Goal: Task Accomplishment & Management: Complete application form

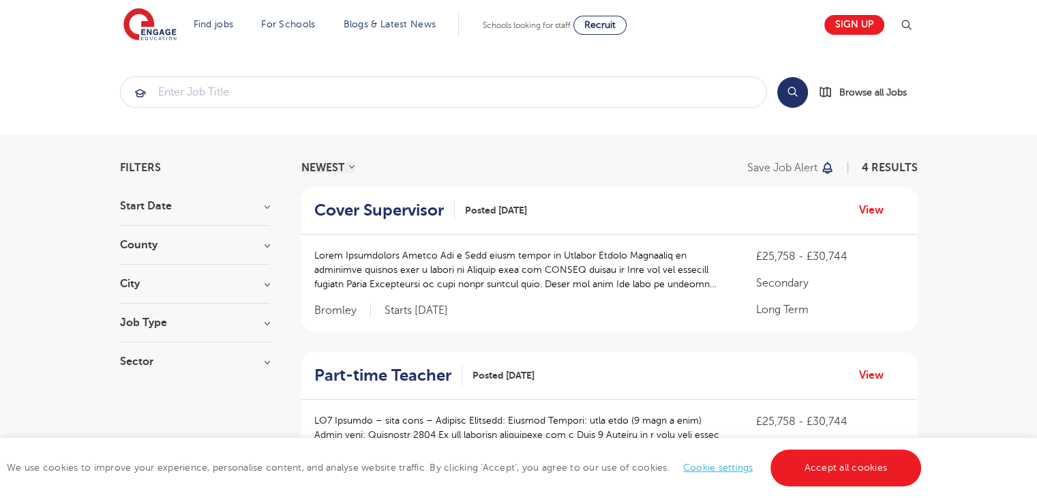
click at [693, 39] on section "Find jobs All vacancies We have one of the UK's largest database. and with hund…" at bounding box center [469, 25] width 693 height 50
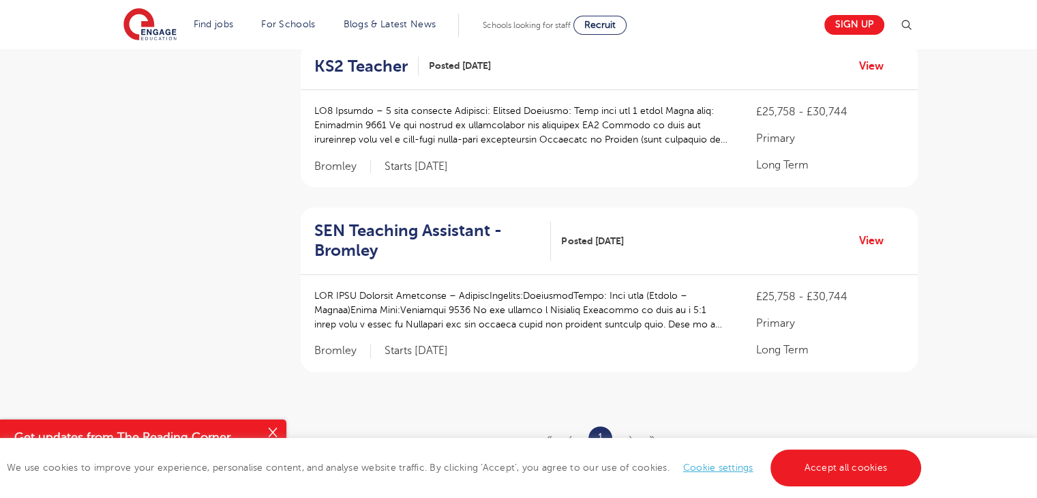
scroll to position [545, 0]
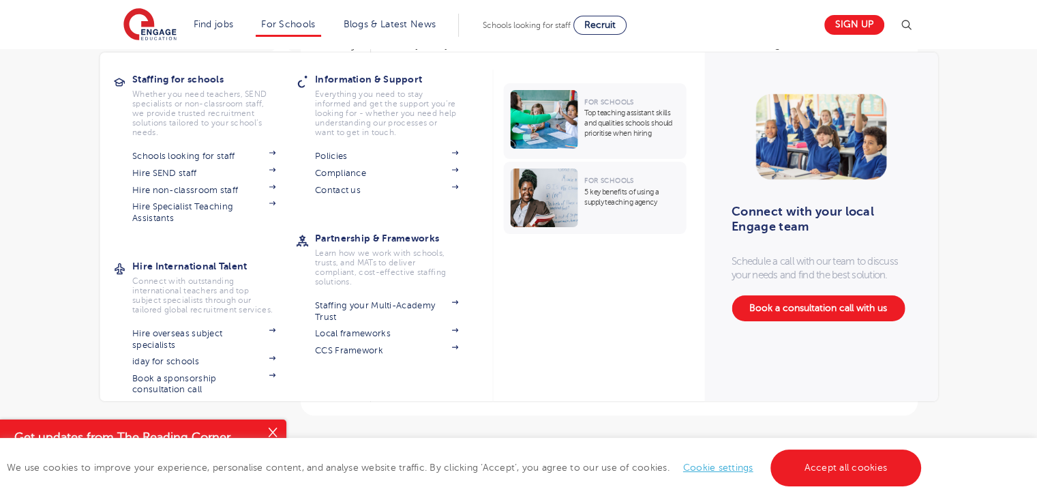
scroll to position [409, 0]
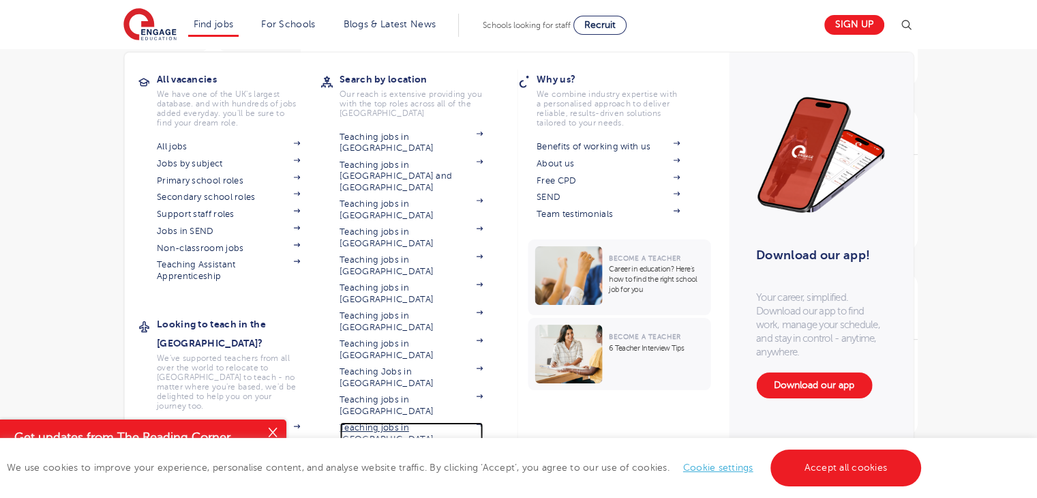
click at [406, 422] on link "Teaching jobs in [GEOGRAPHIC_DATA]" at bounding box center [410, 433] width 143 height 22
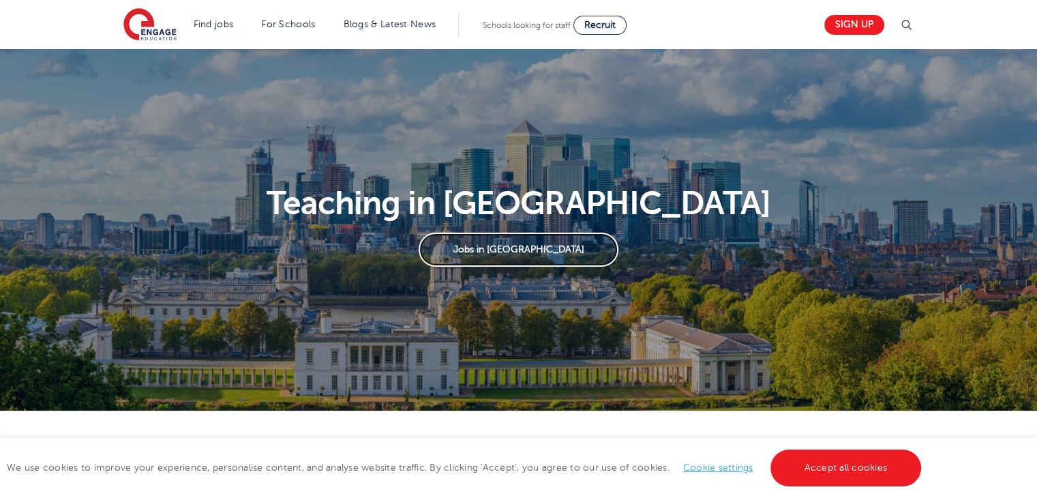
click at [510, 252] on link "Jobs in London" at bounding box center [519, 249] width 200 height 34
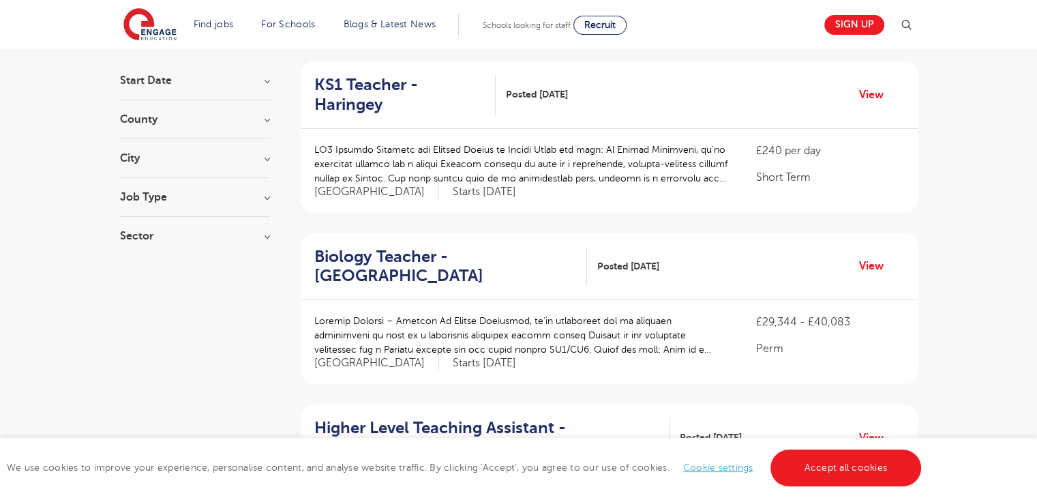
scroll to position [136, 0]
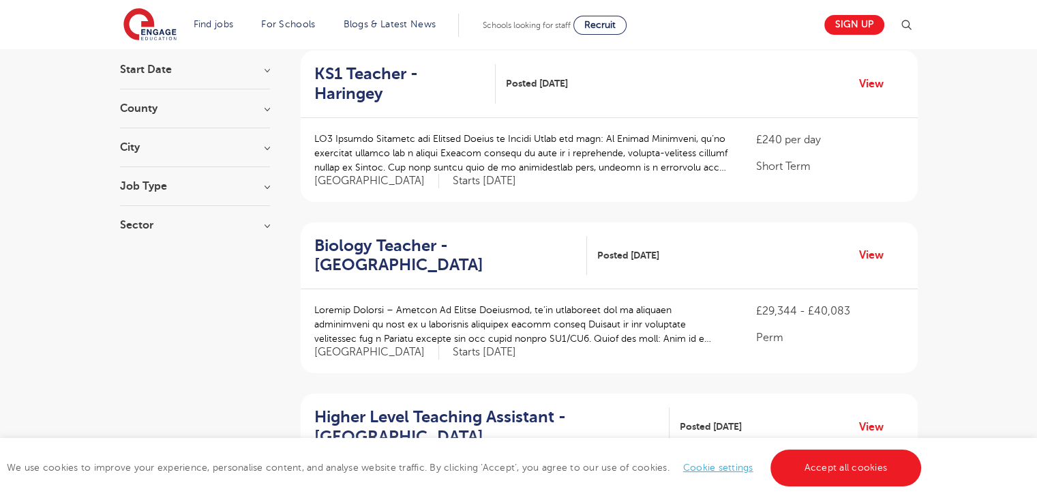
click at [267, 69] on h3 "Start Date" at bounding box center [195, 69] width 150 height 11
click at [267, 74] on h3 "Start Date" at bounding box center [195, 69] width 150 height 11
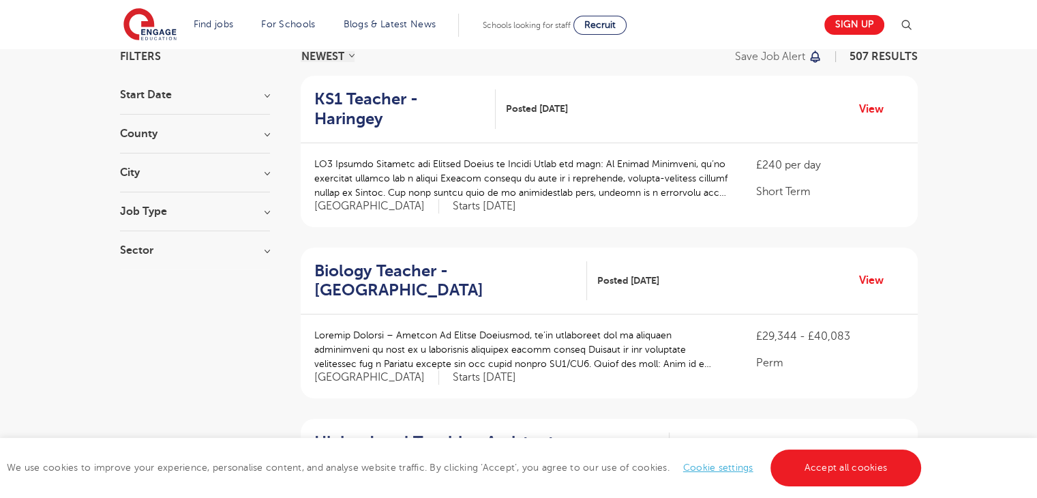
scroll to position [68, 0]
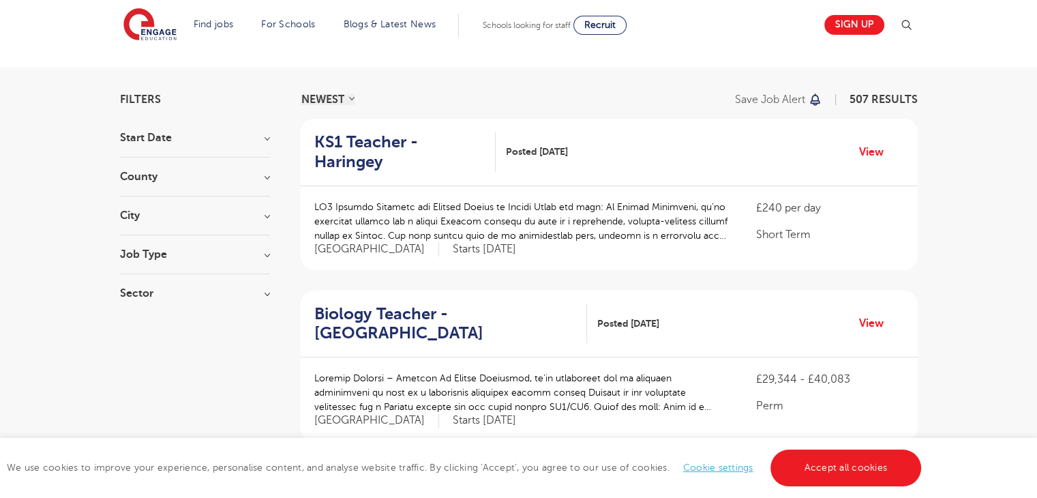
click at [264, 258] on h3 "Job Type" at bounding box center [195, 254] width 150 height 11
click at [267, 213] on h3 "City" at bounding box center [195, 215] width 150 height 11
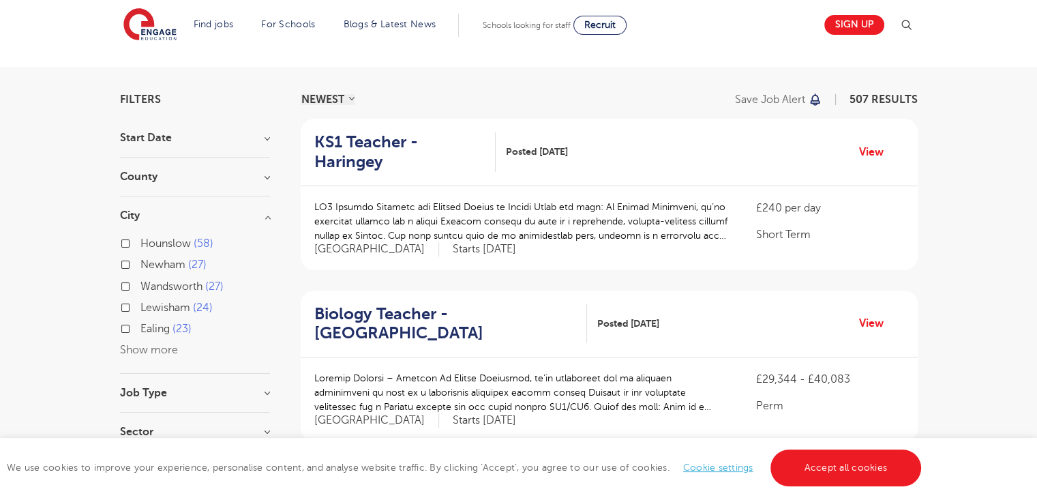
click at [140, 306] on label "Lewisham 24" at bounding box center [176, 308] width 72 height 18
click at [140, 306] on input "Lewisham 24" at bounding box center [144, 305] width 9 height 9
checkbox input "true"
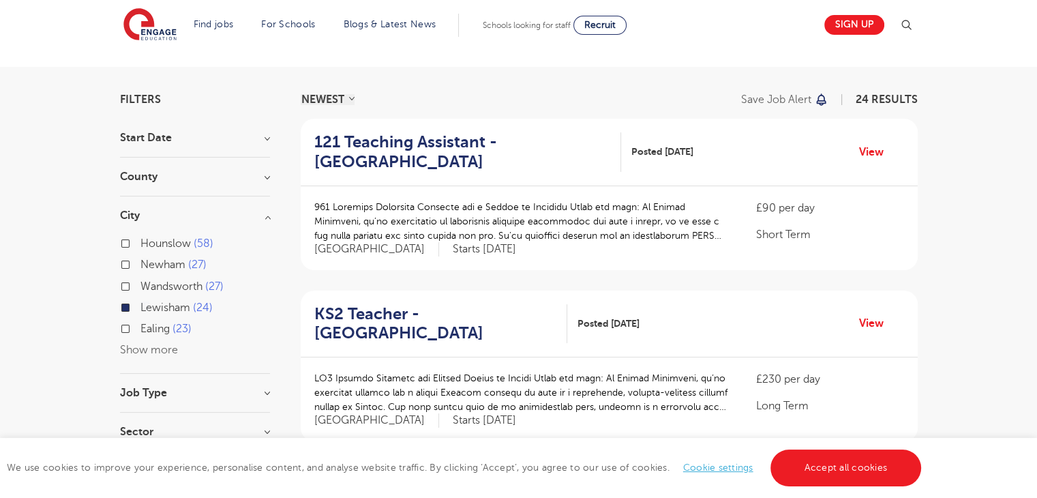
click at [264, 178] on h3 "County" at bounding box center [195, 176] width 150 height 11
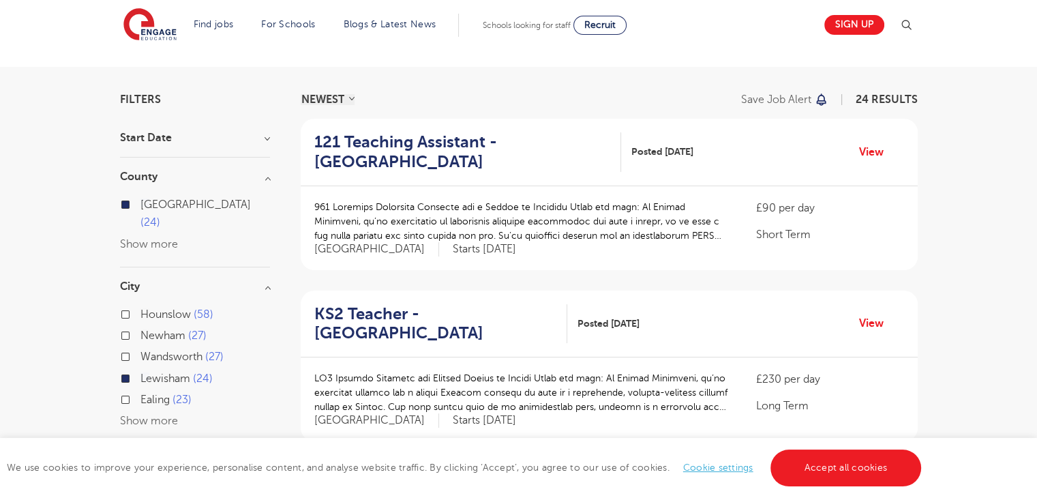
click at [267, 138] on h3 "Start Date" at bounding box center [195, 137] width 150 height 11
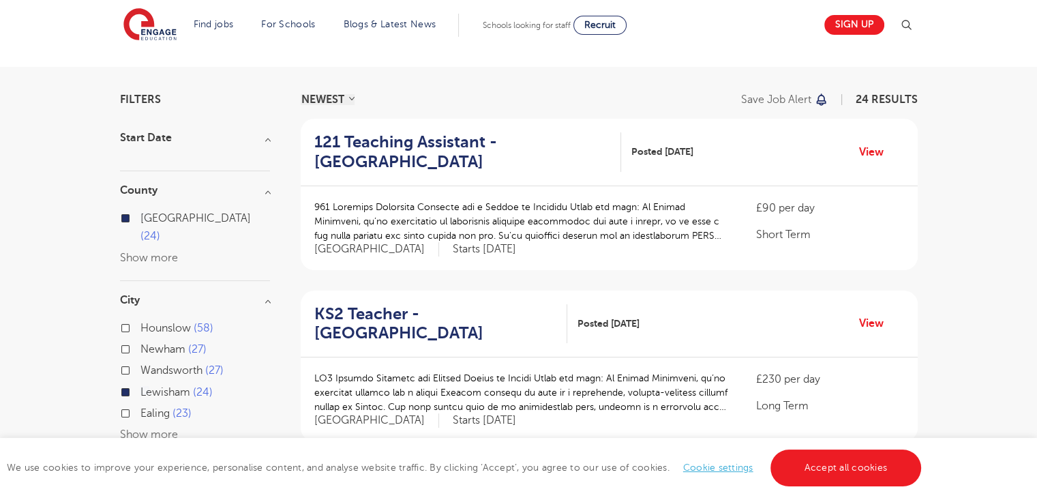
click at [267, 138] on h3 "Start Date" at bounding box center [195, 137] width 150 height 11
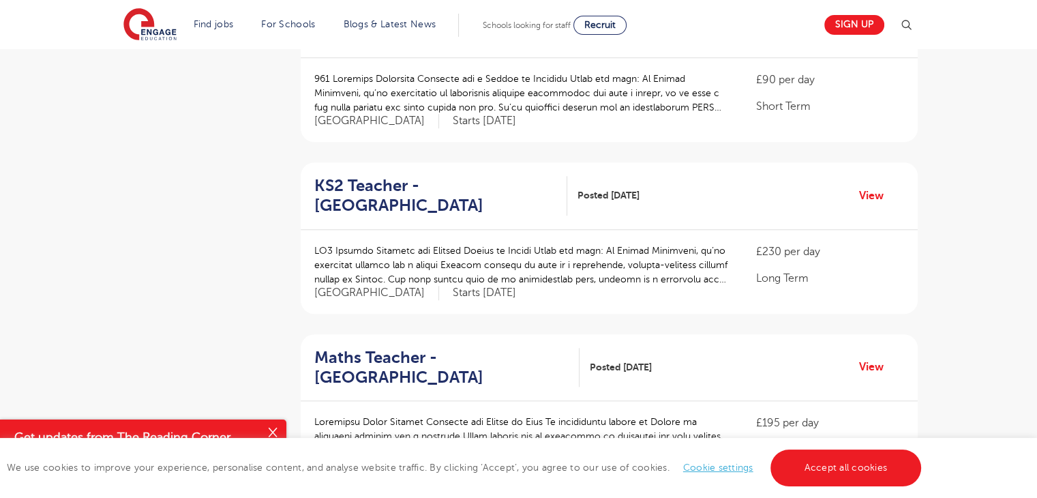
scroll to position [1227, 0]
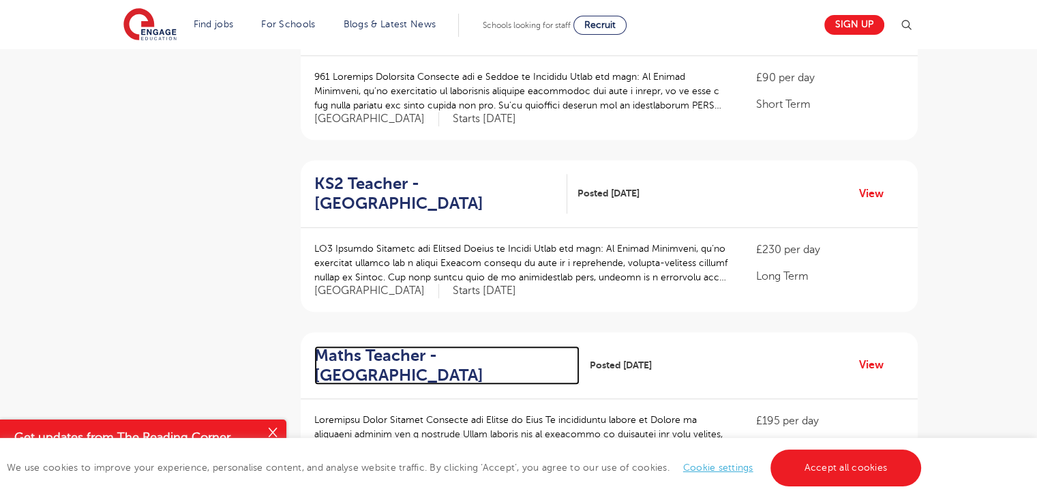
click at [344, 346] on h2 "Maths Teacher - Lewisham" at bounding box center [441, 366] width 254 height 40
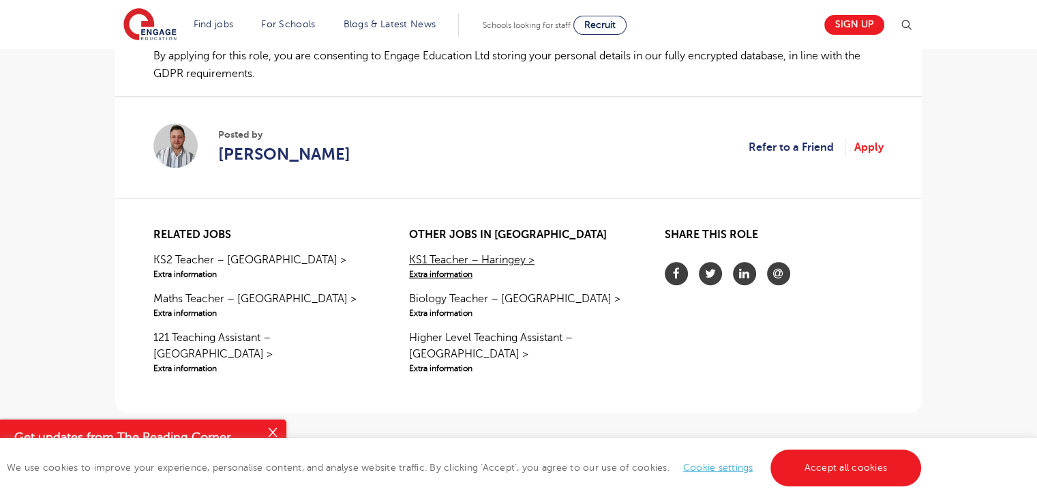
scroll to position [1091, 0]
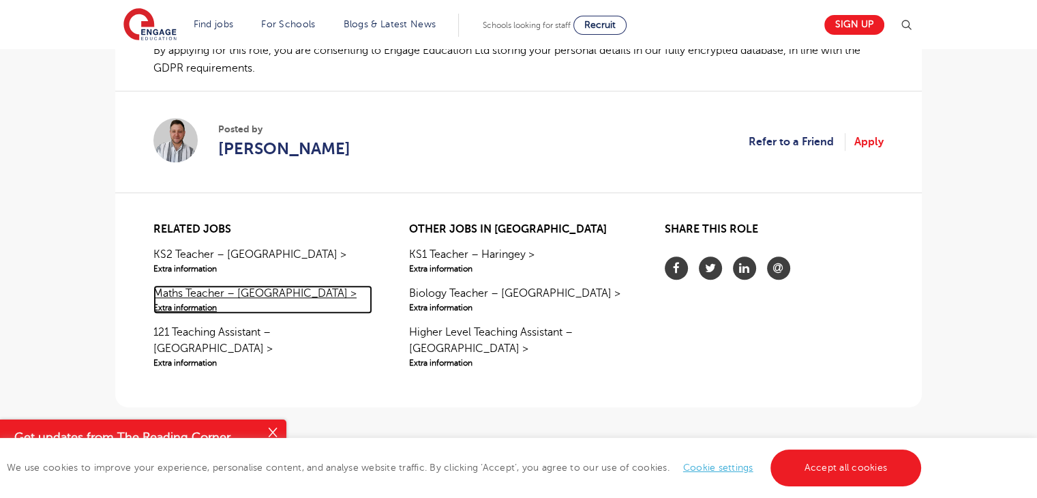
click at [218, 293] on link "Maths Teacher – Broxbourne > Extra information" at bounding box center [262, 299] width 219 height 29
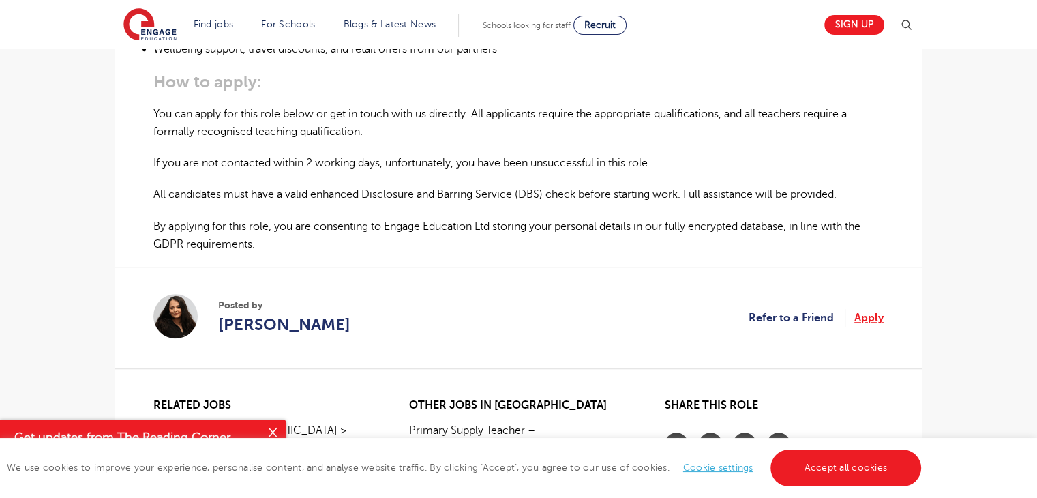
scroll to position [954, 0]
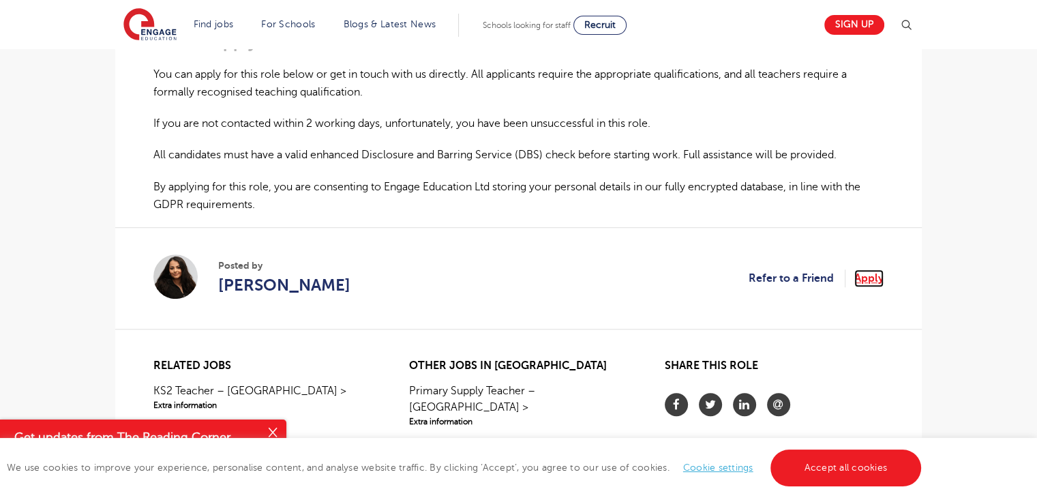
click at [862, 279] on link "Apply" at bounding box center [868, 278] width 29 height 18
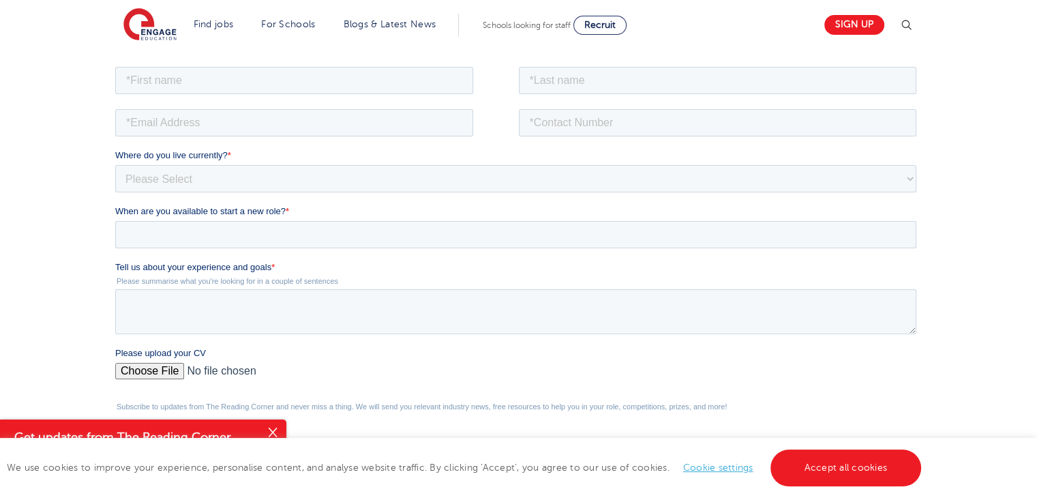
scroll to position [273, 0]
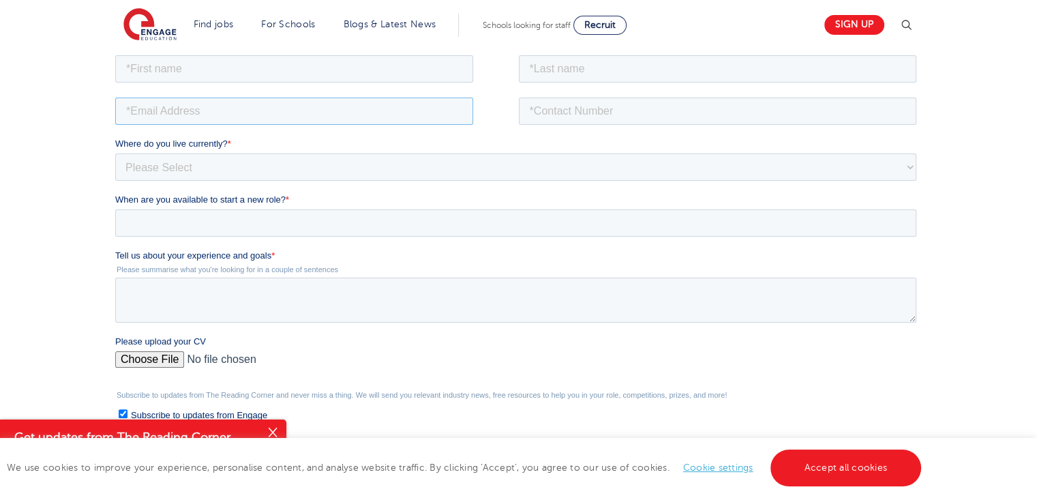
click at [249, 113] on input "email" at bounding box center [294, 110] width 358 height 27
type input "[EMAIL_ADDRESS][DOMAIN_NAME]"
click at [568, 108] on input "tel" at bounding box center [718, 110] width 398 height 27
type input "07387848357"
click at [453, 177] on select "Please Select [GEOGRAPHIC_DATA] [GEOGRAPHIC_DATA] [GEOGRAPHIC_DATA] [GEOGRAPHIC…" at bounding box center [515, 166] width 801 height 27
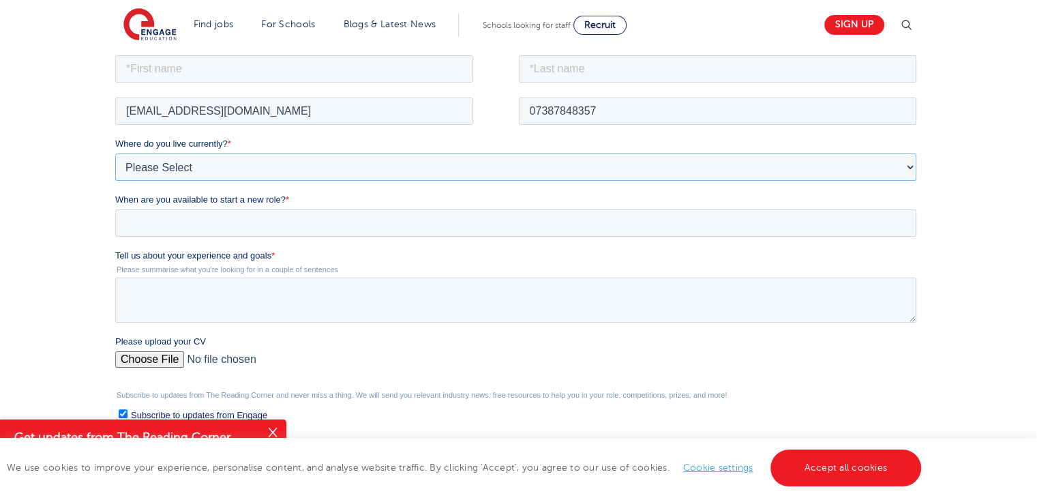
select select "UK"
click at [115, 153] on select "Please Select [GEOGRAPHIC_DATA] [GEOGRAPHIC_DATA] [GEOGRAPHIC_DATA] [GEOGRAPHIC…" at bounding box center [515, 166] width 801 height 27
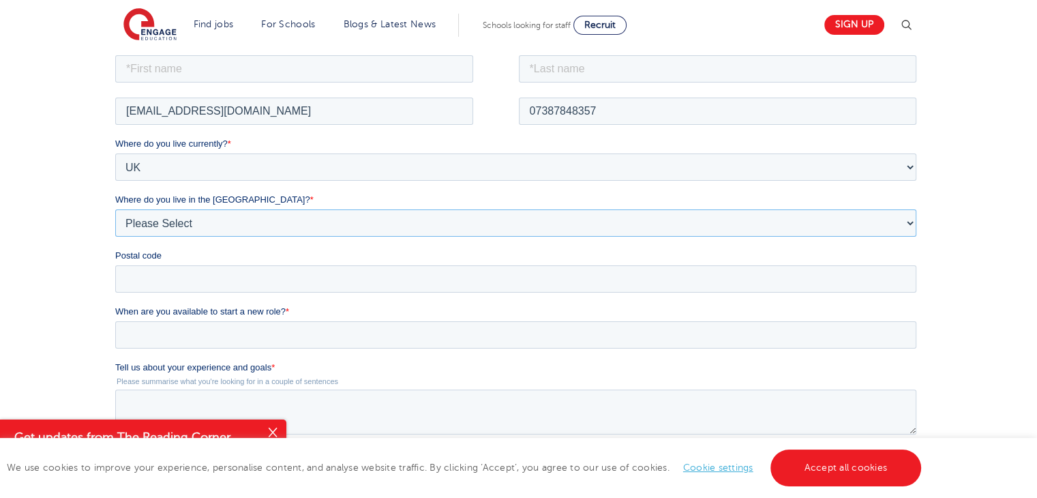
click at [211, 213] on select "Please Select Overseas [GEOGRAPHIC_DATA] [GEOGRAPHIC_DATA] [GEOGRAPHIC_DATA] [G…" at bounding box center [515, 222] width 801 height 27
select select "City of [GEOGRAPHIC_DATA]"
click at [115, 209] on select "Please Select Overseas [GEOGRAPHIC_DATA] [GEOGRAPHIC_DATA] [GEOGRAPHIC_DATA] [G…" at bounding box center [515, 222] width 801 height 27
click at [211, 284] on input "Postal code" at bounding box center [515, 277] width 801 height 27
type input "BR3 5JH"
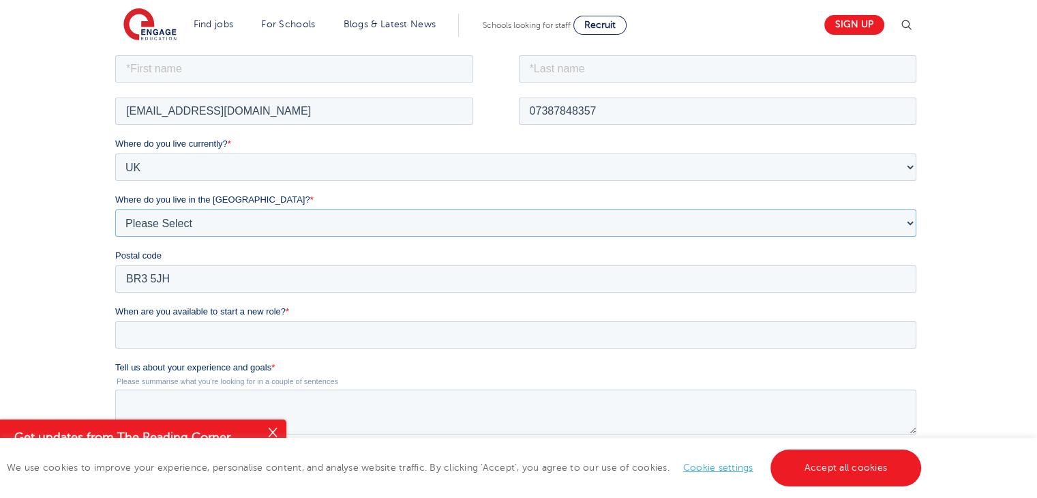
click at [309, 222] on select "Please Select Overseas [GEOGRAPHIC_DATA] [GEOGRAPHIC_DATA] [GEOGRAPHIC_DATA] [G…" at bounding box center [515, 222] width 801 height 27
click at [204, 221] on select "Please Select Overseas [GEOGRAPHIC_DATA] [GEOGRAPHIC_DATA] [GEOGRAPHIC_DATA] [G…" at bounding box center [515, 222] width 801 height 27
click at [210, 222] on select "Please Select Overseas [GEOGRAPHIC_DATA] [GEOGRAPHIC_DATA] [GEOGRAPHIC_DATA] [G…" at bounding box center [515, 222] width 801 height 27
click at [913, 222] on select "Please Select Overseas [GEOGRAPHIC_DATA] [GEOGRAPHIC_DATA] [GEOGRAPHIC_DATA] [G…" at bounding box center [515, 222] width 801 height 27
click at [910, 219] on select "Please Select Overseas [GEOGRAPHIC_DATA] [GEOGRAPHIC_DATA] [GEOGRAPHIC_DATA] [G…" at bounding box center [515, 222] width 801 height 27
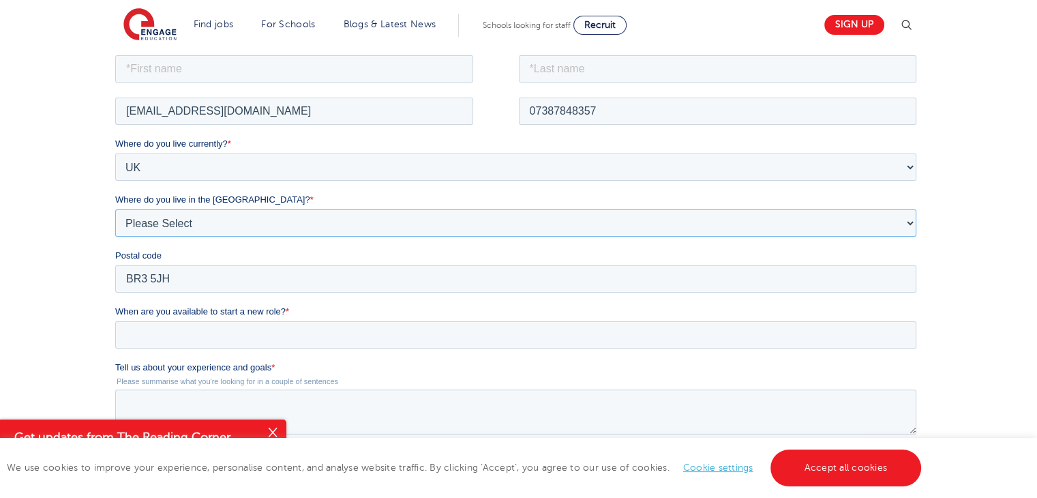
select select "Kent"
click at [115, 209] on select "Please Select Overseas [GEOGRAPHIC_DATA] [GEOGRAPHIC_DATA] [GEOGRAPHIC_DATA] [G…" at bounding box center [515, 222] width 801 height 27
click at [185, 337] on input "When are you available to start a new role? *" at bounding box center [515, 333] width 801 height 27
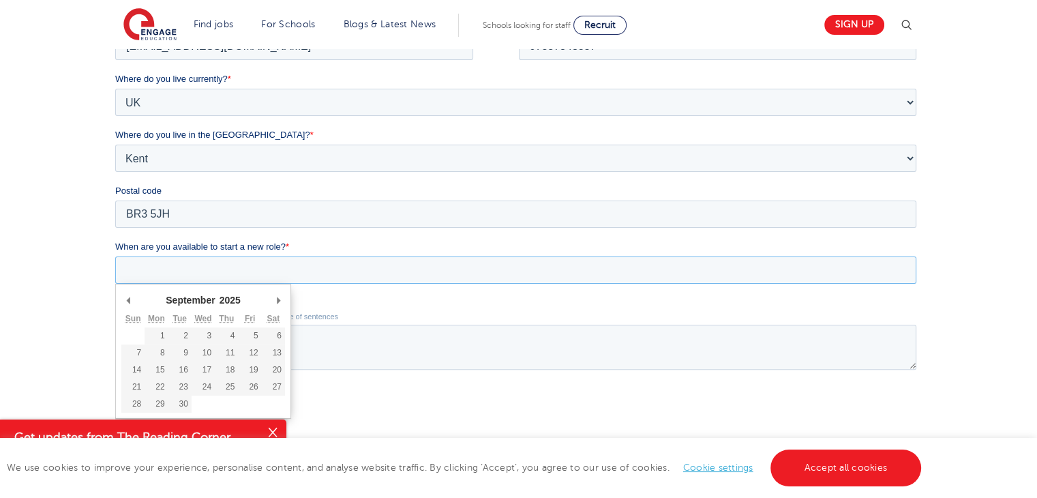
scroll to position [341, 0]
type div "[DATE]"
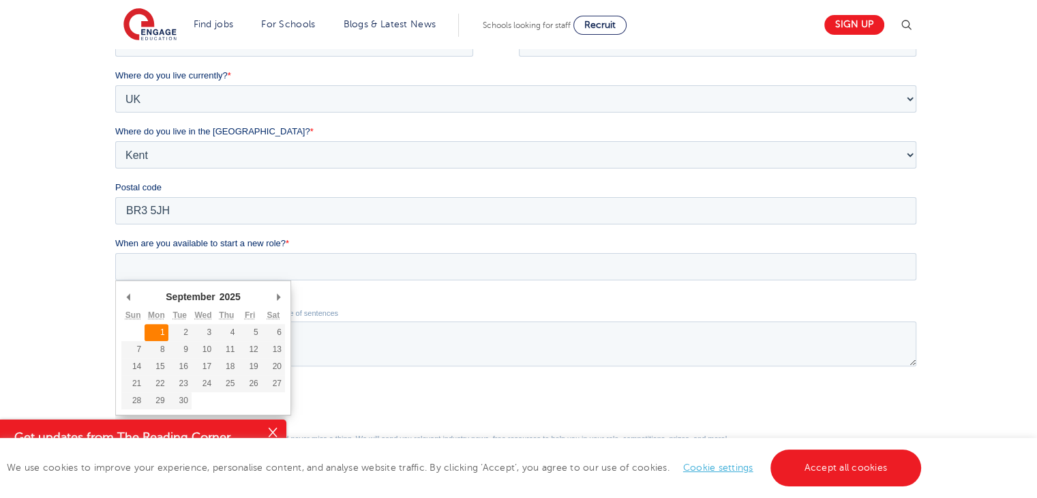
type input "[DATE]"
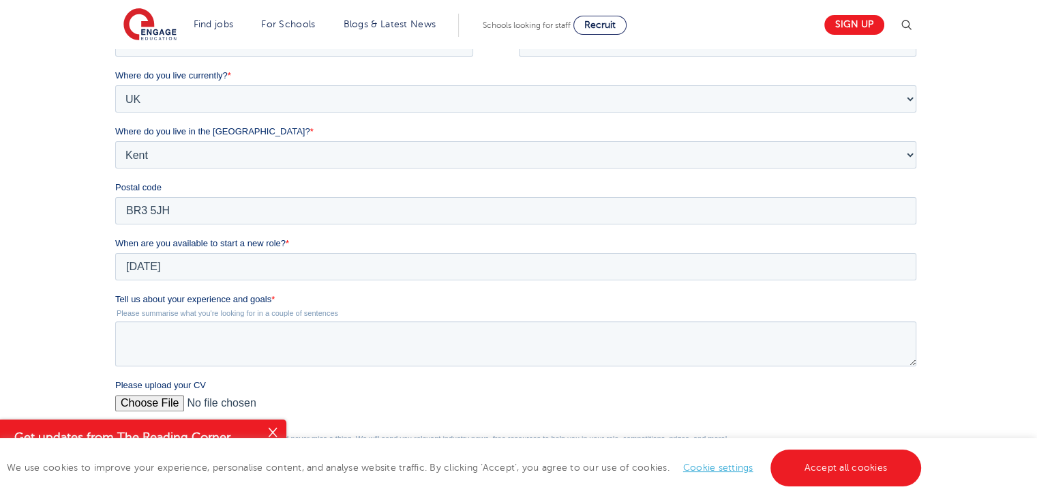
click at [149, 400] on input "Please upload your CV" at bounding box center [515, 408] width 801 height 27
type input "C:\fakepath\Denton_Patterson_ UK Resume New.docx"
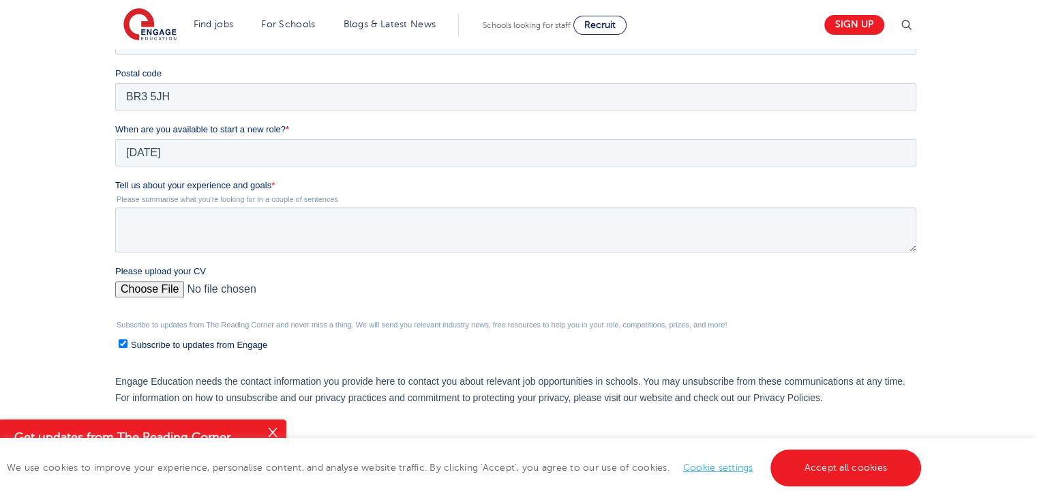
scroll to position [477, 0]
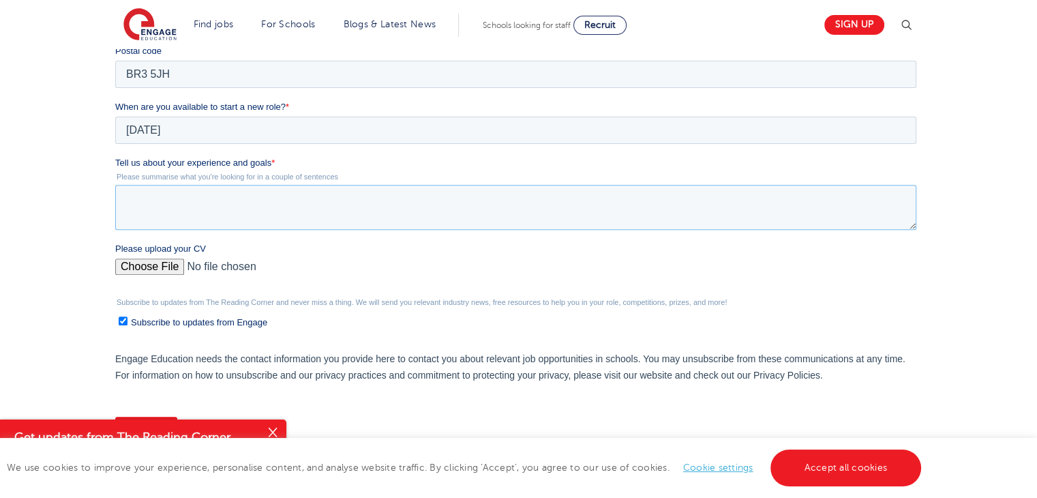
click at [170, 201] on textarea "Tell us about your experience and goals *" at bounding box center [515, 207] width 801 height 45
type textarea "i"
